Goal: Check status: Check status

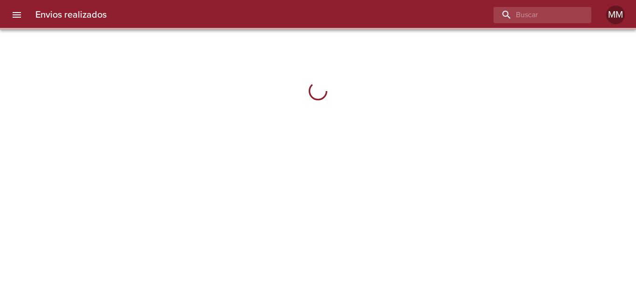
click at [544, 4] on div "Envios realizados MM" at bounding box center [318, 15] width 636 height 30
click at [533, 22] on input "buscar" at bounding box center [515, 15] width 119 height 16
paste input "[PERSON_NAME]"
type input "[PERSON_NAME]"
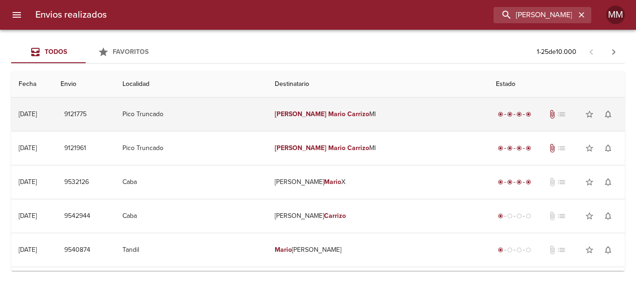
click at [252, 123] on td "Pico Truncado" at bounding box center [191, 114] width 152 height 33
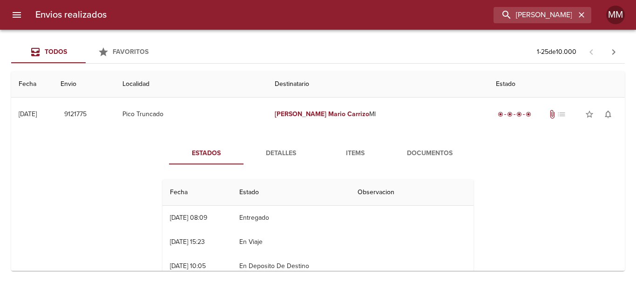
click at [417, 160] on button "Documentos" at bounding box center [429, 153] width 74 height 22
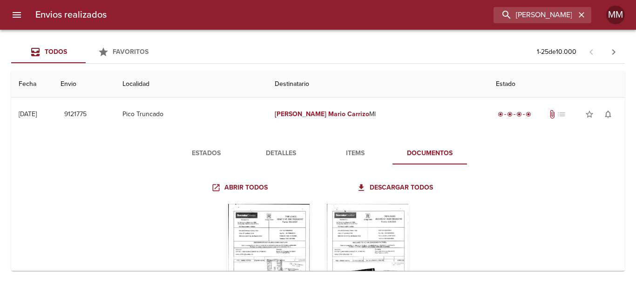
scroll to position [93, 0]
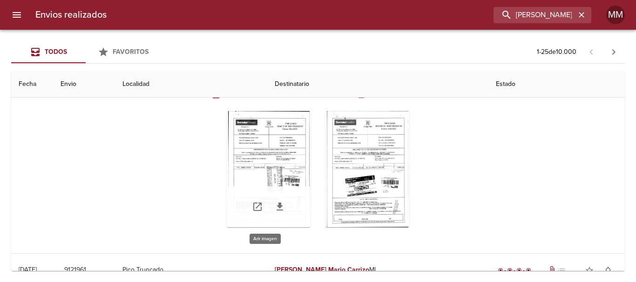
click at [288, 174] on div "Tabla de envíos del cliente" at bounding box center [269, 169] width 84 height 116
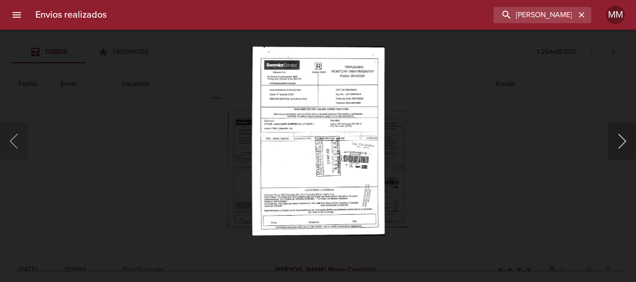
click at [620, 139] on button "Siguiente" at bounding box center [622, 141] width 28 height 37
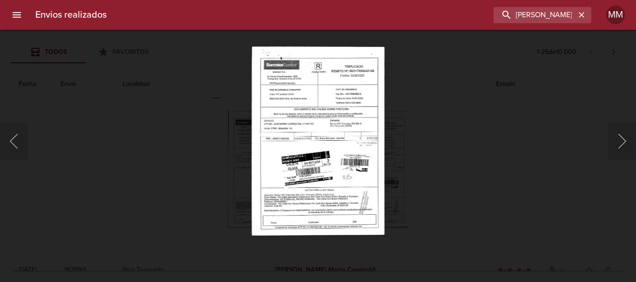
click at [109, 165] on div "Lightbox" at bounding box center [318, 141] width 636 height 282
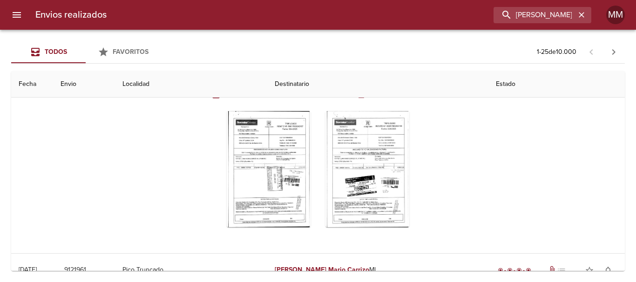
click at [181, 189] on div "Tabla de envíos del cliente" at bounding box center [317, 169] width 311 height 131
click at [277, 212] on icon "Tabla de envíos del cliente" at bounding box center [279, 206] width 11 height 11
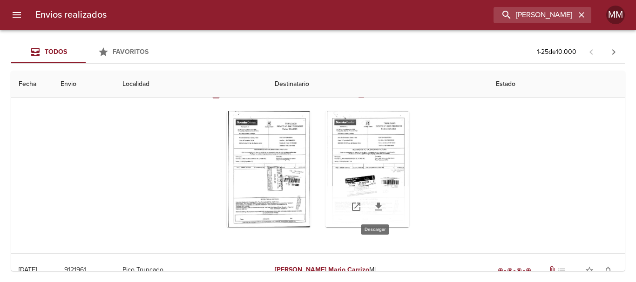
click at [375, 206] on icon "Tabla de envíos del cliente" at bounding box center [378, 207] width 7 height 8
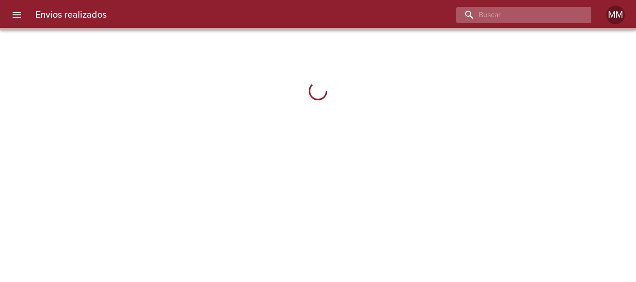
click at [544, 10] on input "buscar" at bounding box center [515, 15] width 119 height 16
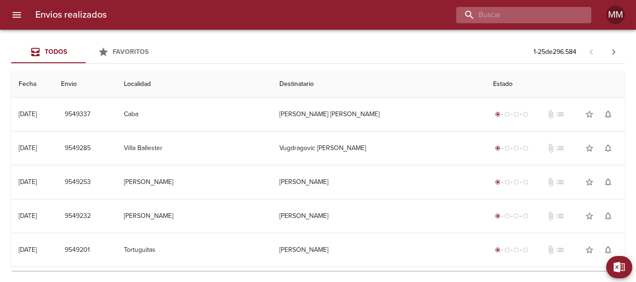
paste input "[PERSON_NAME]"
type input "[PERSON_NAME]"
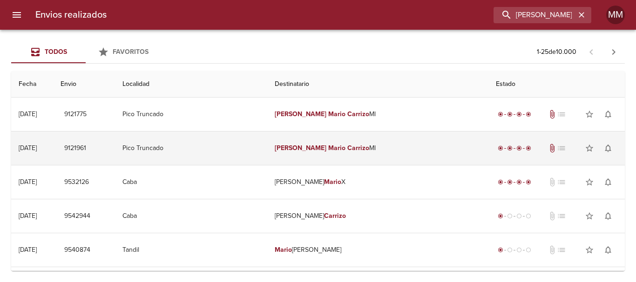
click at [414, 146] on td "Juan Mario Carrizo Ml" at bounding box center [377, 148] width 221 height 33
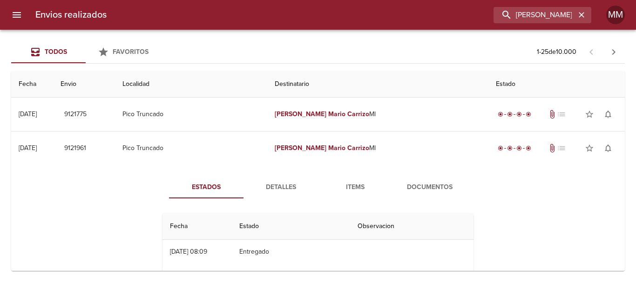
scroll to position [47, 0]
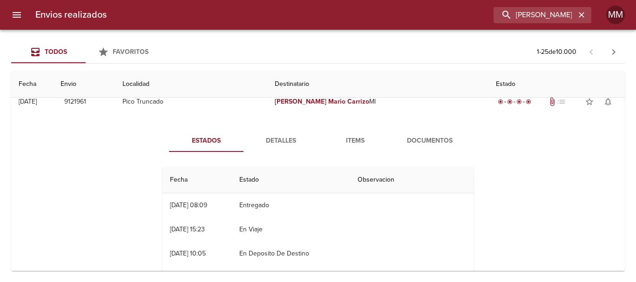
click at [429, 138] on span "Documentos" at bounding box center [429, 141] width 63 height 12
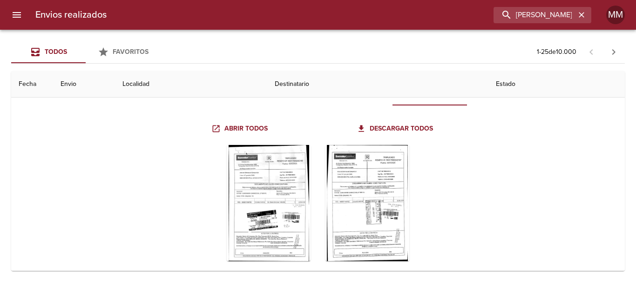
scroll to position [0, 0]
